Goal: Use online tool/utility: Utilize a website feature to perform a specific function

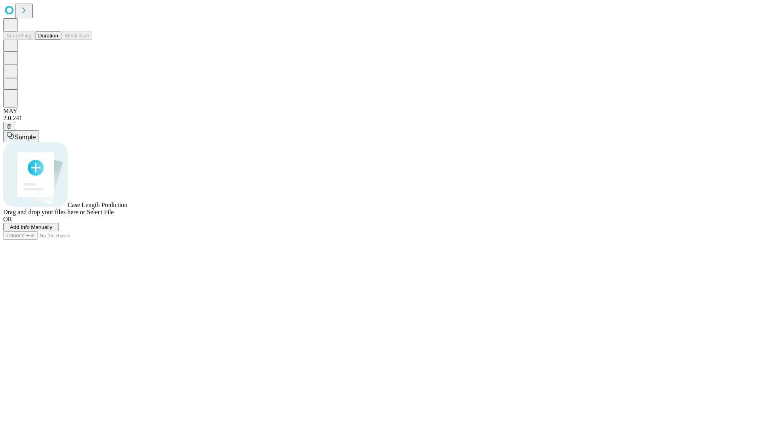
click at [58, 40] on button "Duration" at bounding box center [48, 35] width 26 height 8
click at [53, 230] on span "Add Info Manually" at bounding box center [31, 227] width 43 height 6
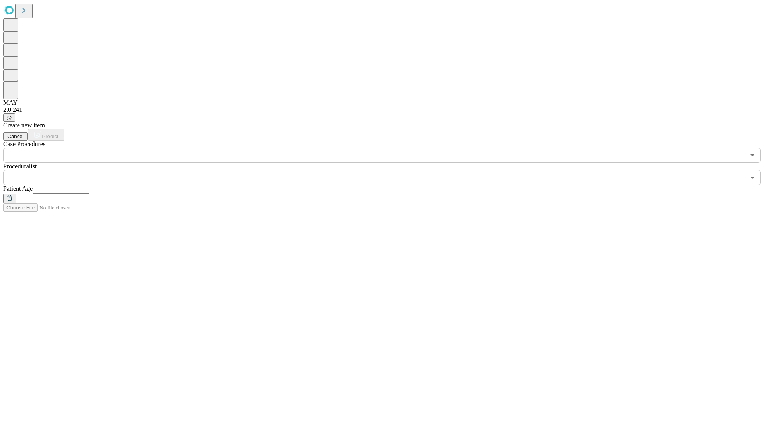
click at [89, 185] on input "text" at bounding box center [61, 189] width 57 height 8
type input "**"
click at [388, 170] on input "text" at bounding box center [374, 177] width 742 height 15
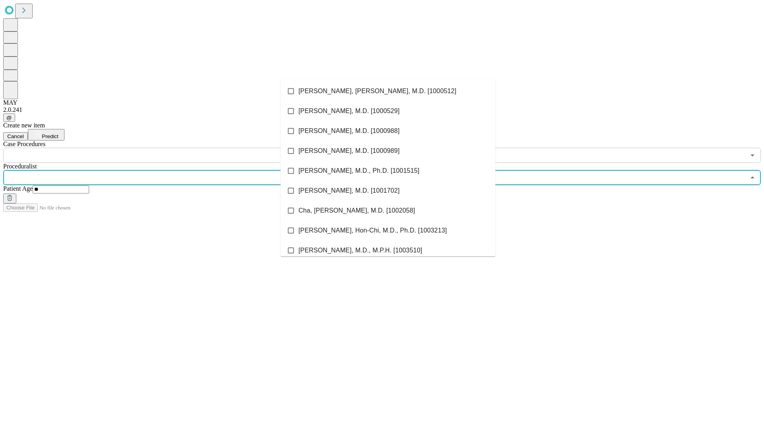
click at [388, 91] on li "[PERSON_NAME], [PERSON_NAME], M.D. [1000512]" at bounding box center [388, 91] width 215 height 20
click at [167, 148] on input "text" at bounding box center [374, 155] width 742 height 15
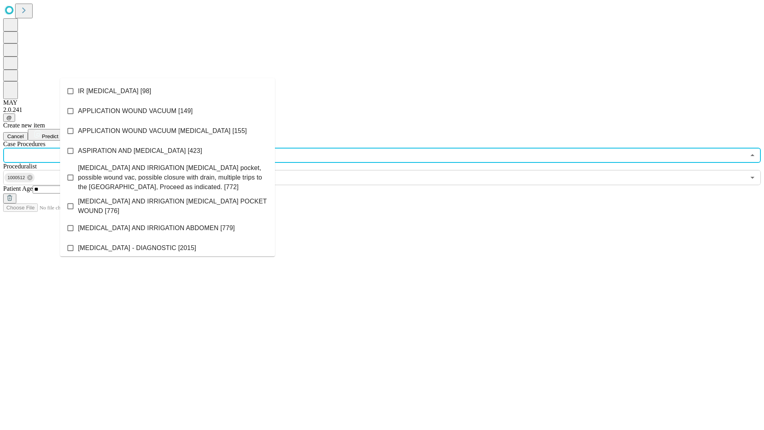
click at [168, 91] on li "IR [MEDICAL_DATA] [98]" at bounding box center [167, 91] width 215 height 20
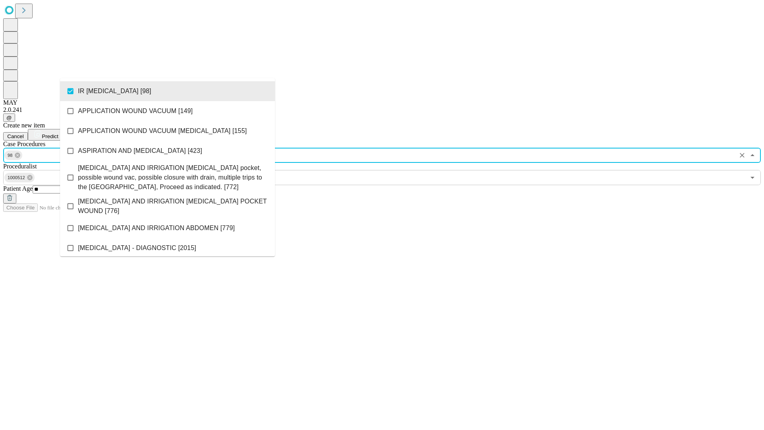
click at [58, 133] on span "Predict" at bounding box center [50, 136] width 16 height 6
